Goal: Task Accomplishment & Management: Complete application form

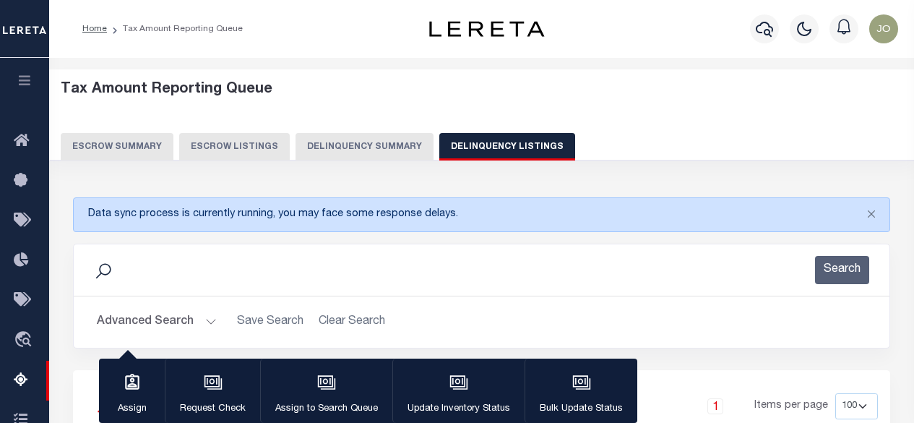
select select
select select "100"
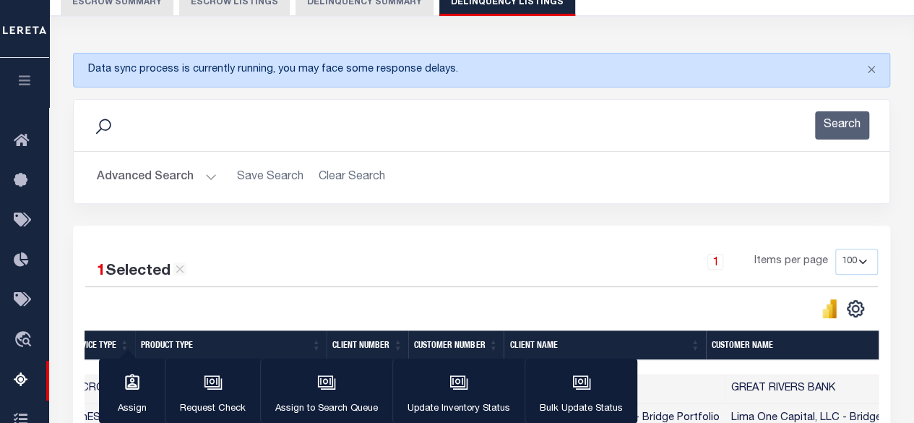
scroll to position [72, 0]
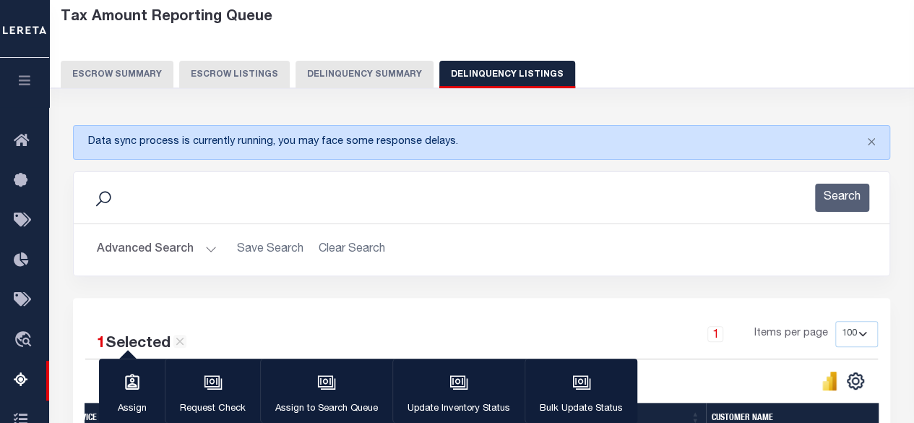
click at [331, 63] on button "Delinquency Summary" at bounding box center [365, 74] width 138 height 27
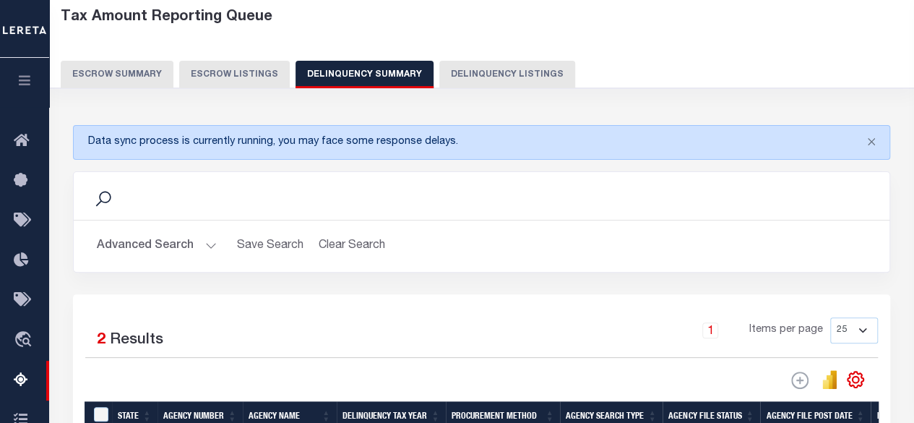
click at [156, 244] on button "Advanced Search" at bounding box center [157, 246] width 120 height 28
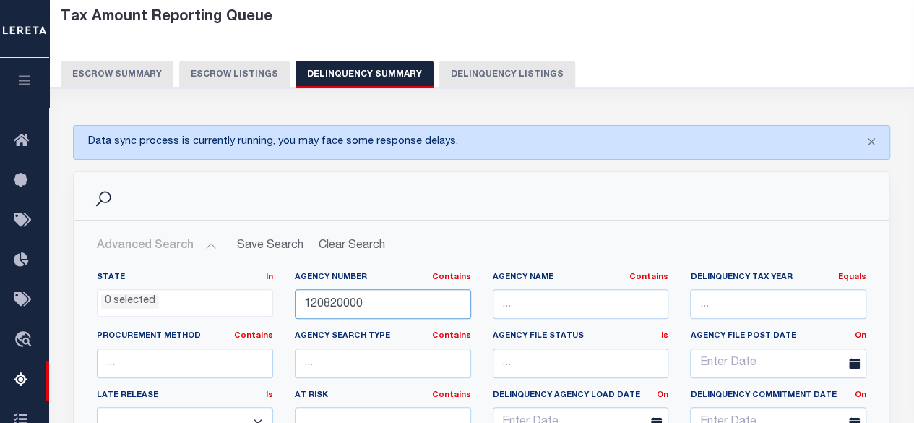
click at [369, 293] on input "120820000" at bounding box center [383, 304] width 176 height 30
paste input "04019"
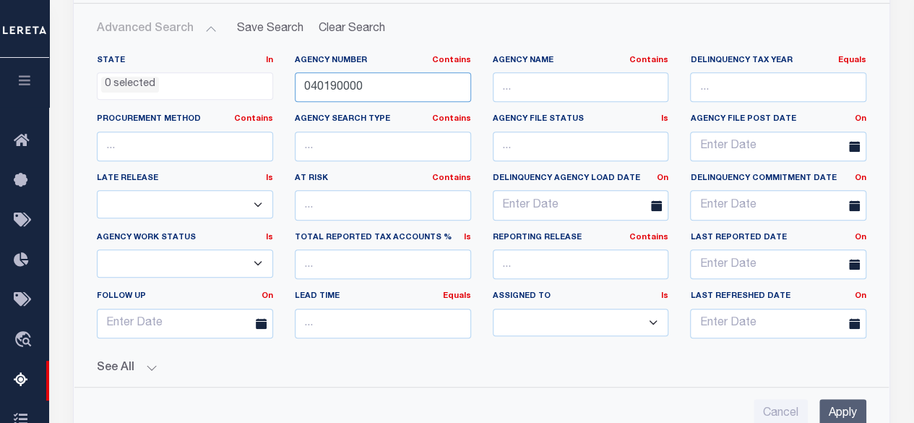
type input "040190000"
click at [847, 416] on input "Apply" at bounding box center [843, 414] width 47 height 30
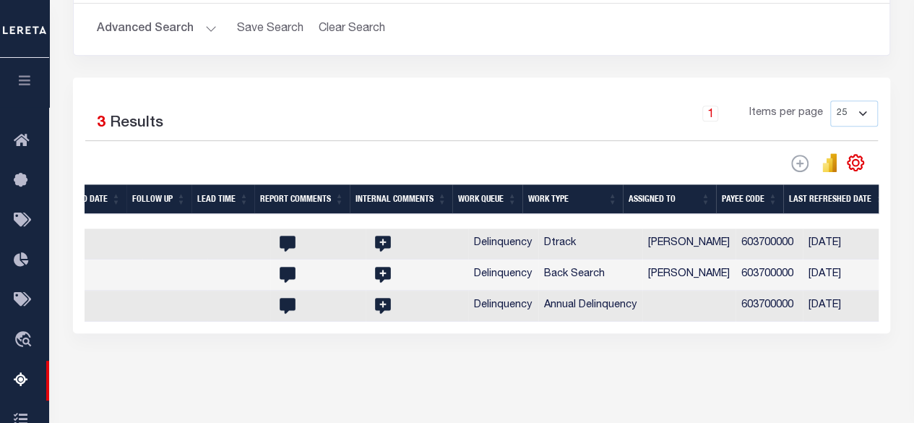
scroll to position [0, 2265]
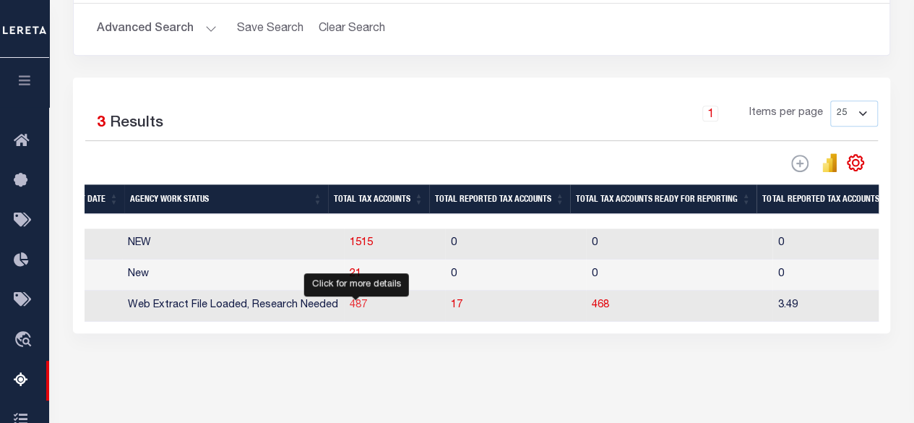
click at [356, 307] on span "487" at bounding box center [358, 305] width 17 height 10
select select "100"
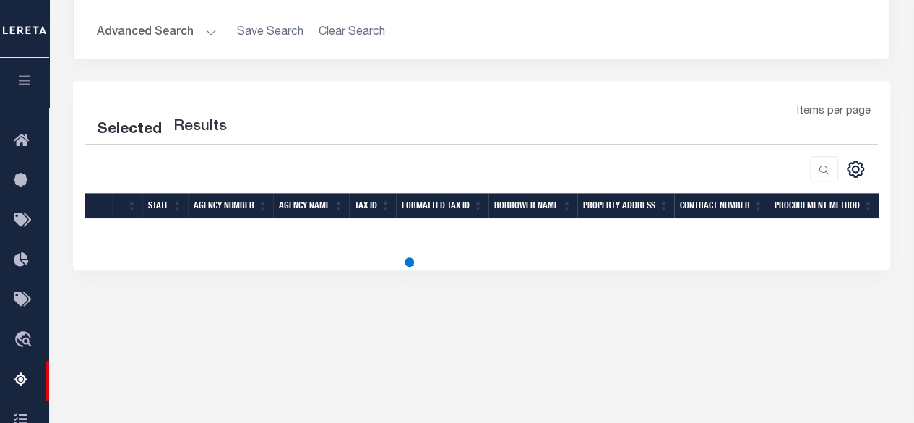
select select "100"
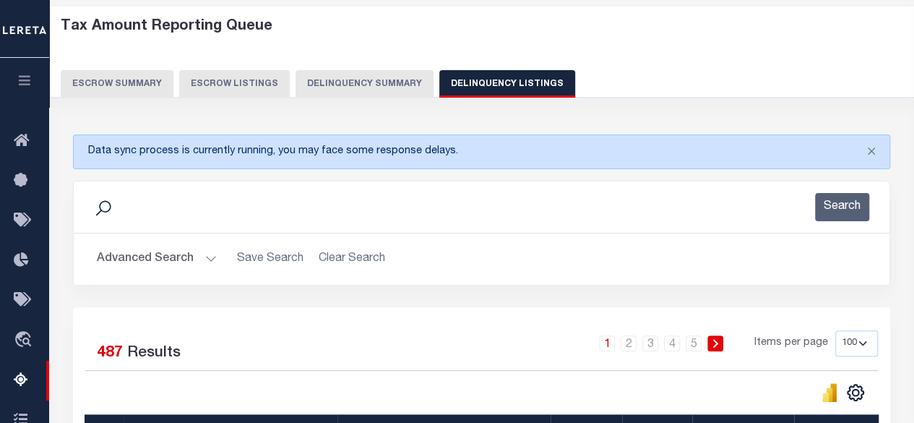
scroll to position [0, 0]
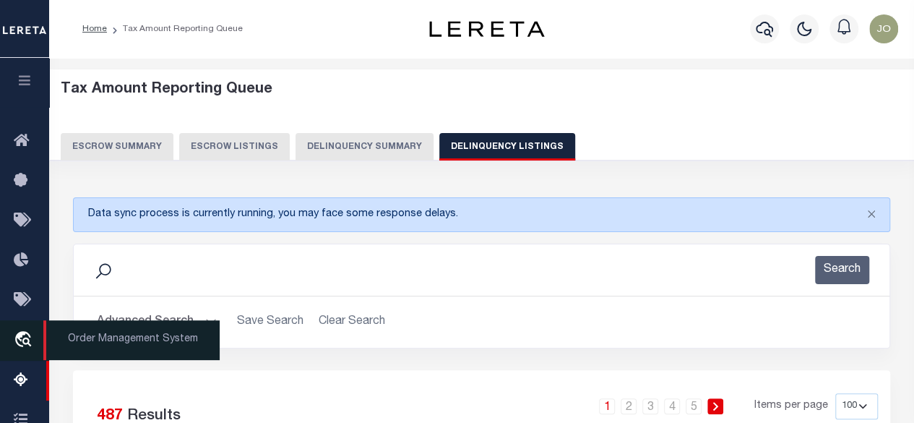
click at [30, 346] on icon "travel_explore" at bounding box center [25, 340] width 23 height 19
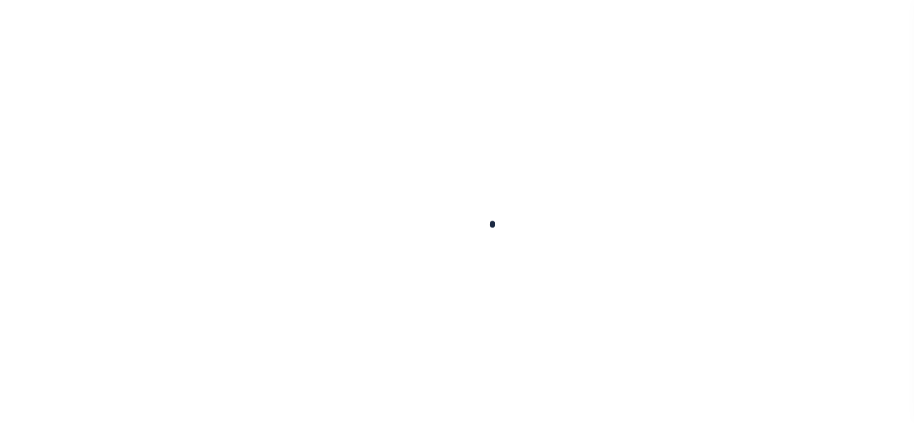
scroll to position [107, 0]
select select "200"
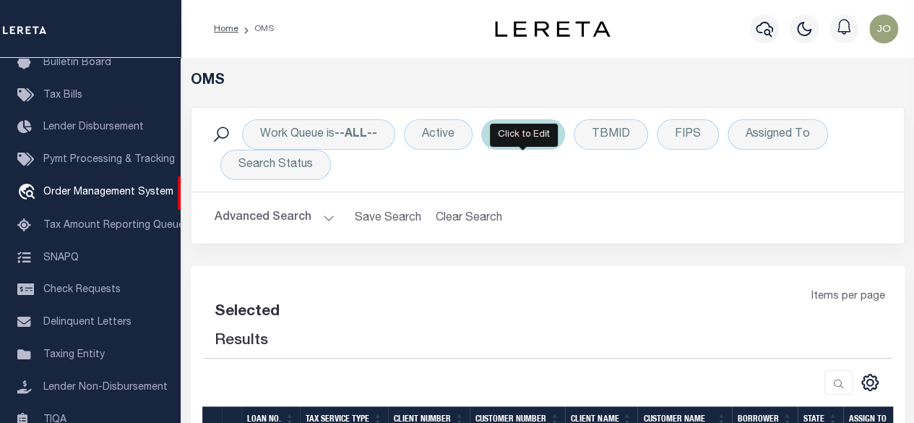
click at [525, 132] on div "Loan No." at bounding box center [523, 134] width 84 height 30
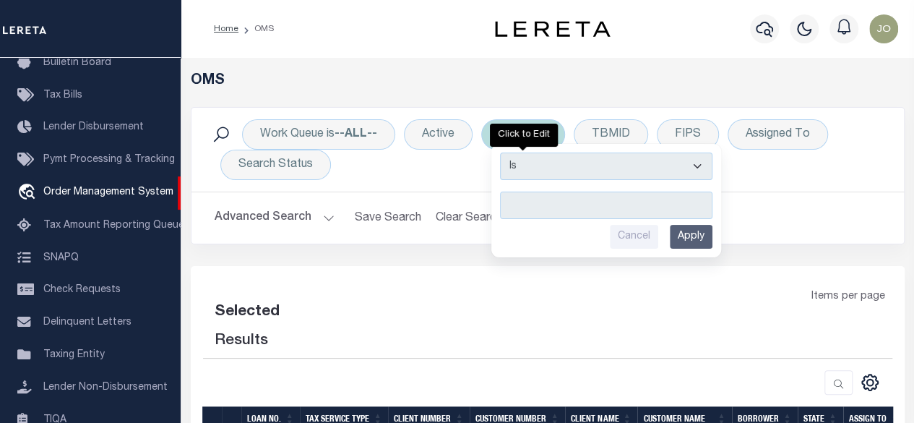
click at [546, 192] on input "text" at bounding box center [606, 205] width 213 height 27
click at [554, 176] on select "Is Contains" at bounding box center [606, 166] width 213 height 27
select select "c"
click at [500, 153] on select "Is Contains" at bounding box center [606, 166] width 213 height 27
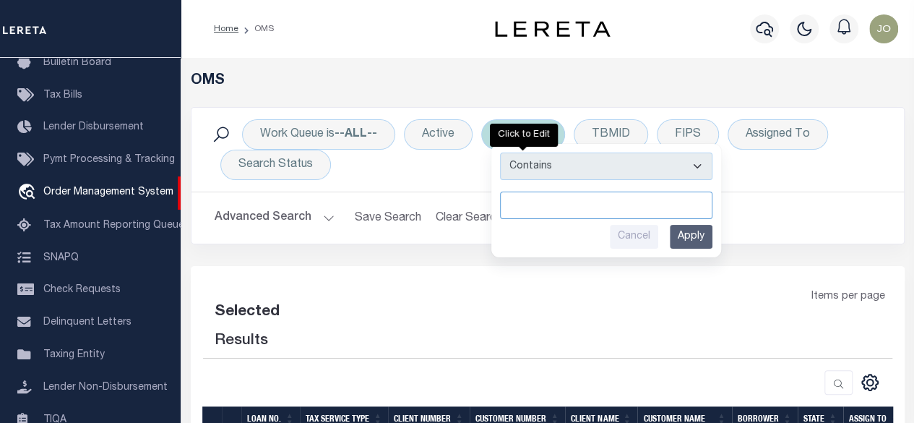
click at [545, 207] on input "text" at bounding box center [606, 205] width 213 height 27
select select "200"
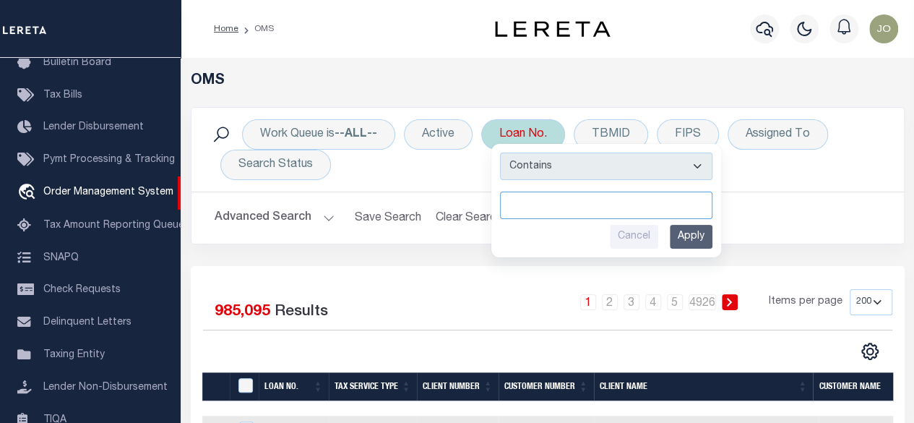
click at [550, 203] on input "text" at bounding box center [606, 205] width 213 height 27
type input "JL2025"
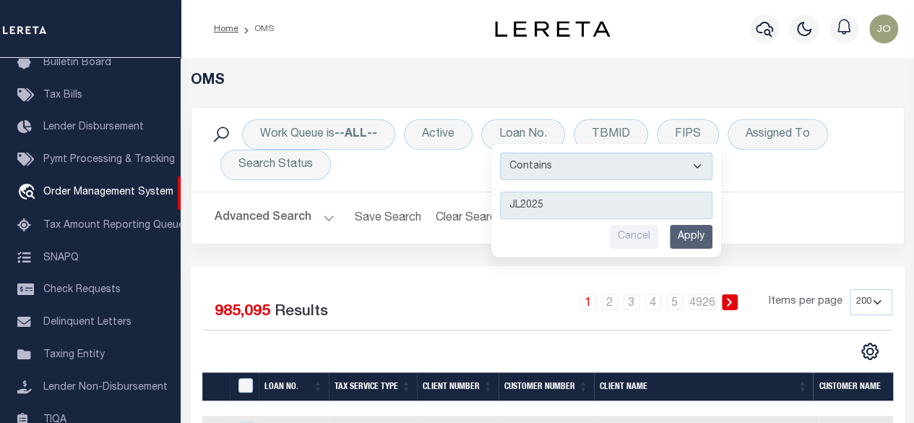
drag, startPoint x: 698, startPoint y: 238, endPoint x: 695, endPoint y: 228, distance: 10.5
click at [698, 237] on input "Apply" at bounding box center [691, 237] width 43 height 24
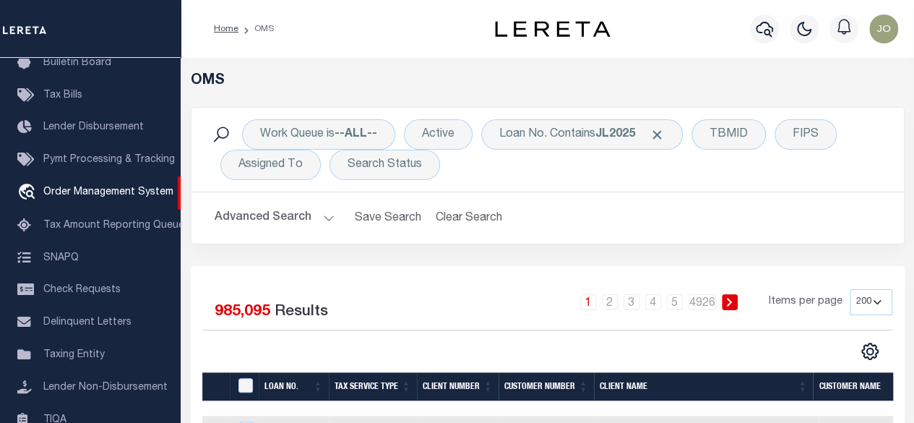
scroll to position [145, 0]
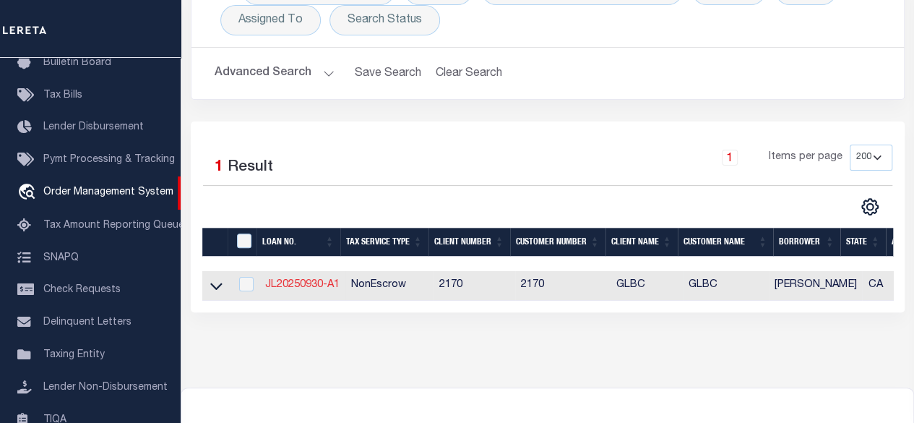
click at [321, 281] on link "JL20250930-A1" at bounding box center [302, 285] width 74 height 10
type input "JL20250930-A1"
type input "Jorge lopez"
select select
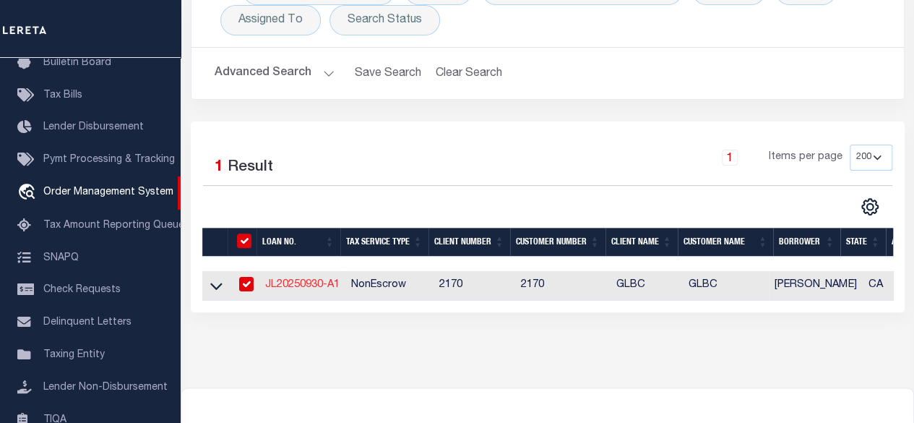
type input "267 S SAN PEDRO ST UNIT 621"
type input "LOS ANGELES CA 90012-3883"
type input "[DATE]"
select select "10"
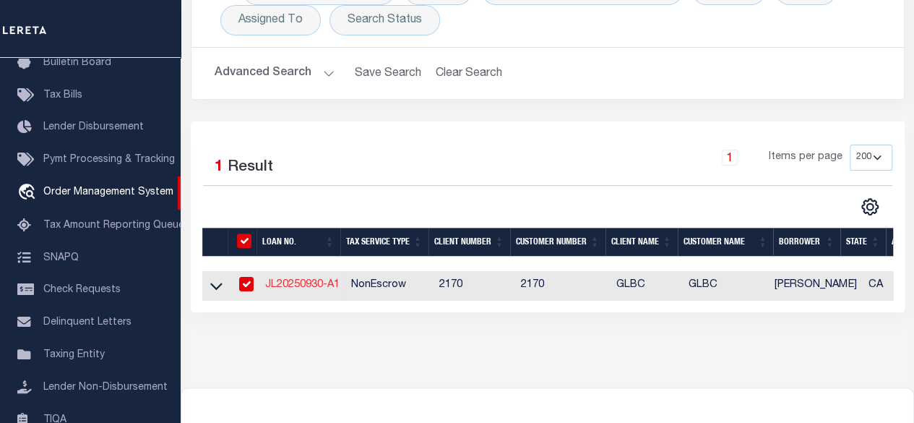
select select "NonEscrow"
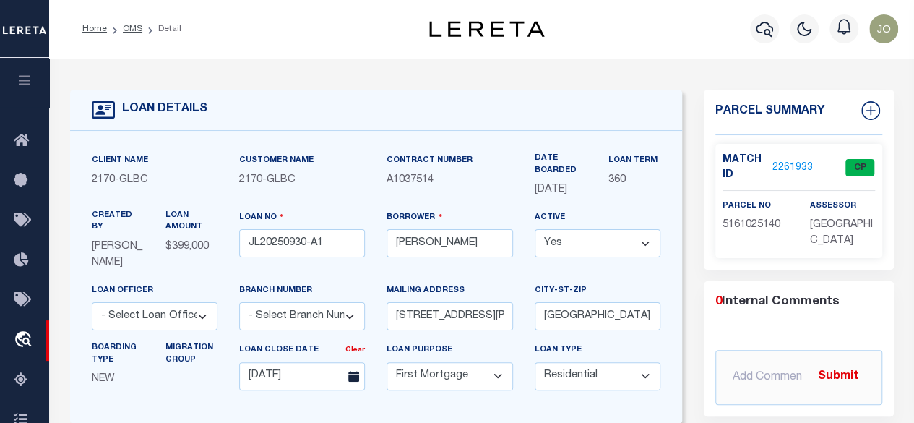
type input "267 S SAN PEDRO ST UNIT 621"
select select
type input "LOS ANGELES CA 90012-3883"
type input "CA"
select select
